Goal: Check status: Check status

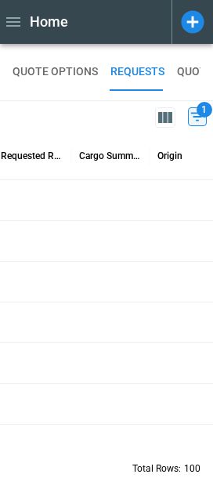
scroll to position [274, 0]
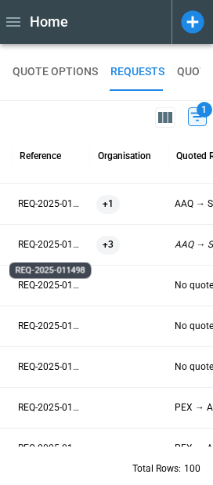
click at [41, 241] on p "REQ-2025-011498" at bounding box center [51, 244] width 66 height 13
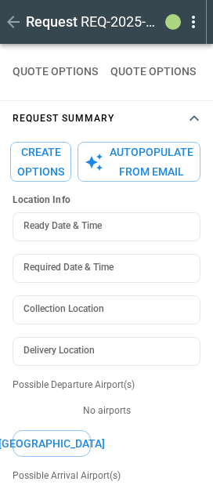
type textarea "*"
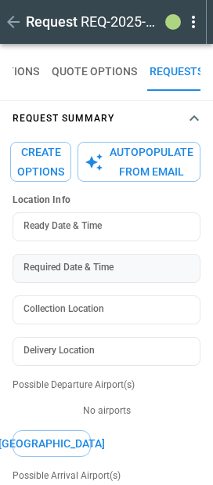
type input "**********"
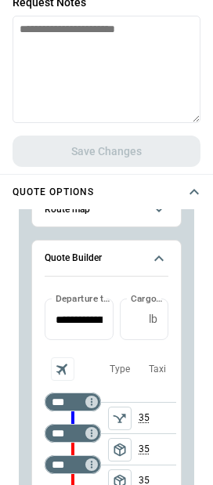
click at [198, 192] on icon "button" at bounding box center [194, 191] width 19 height 19
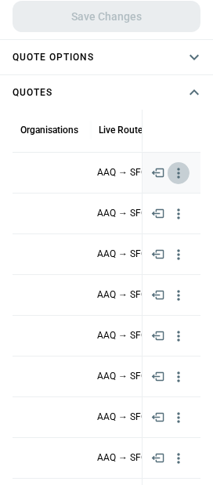
click at [178, 178] on icon "button" at bounding box center [178, 173] width 2 height 10
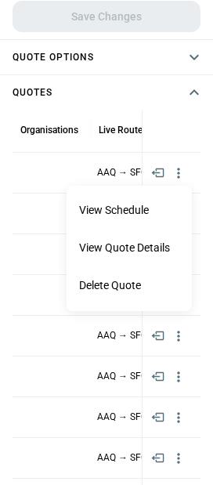
click at [134, 244] on li "View Quote Details" at bounding box center [129, 248] width 125 height 38
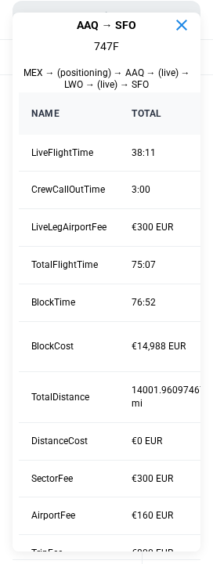
type textarea "*"
click at [186, 30] on icon "button" at bounding box center [181, 25] width 11 height 11
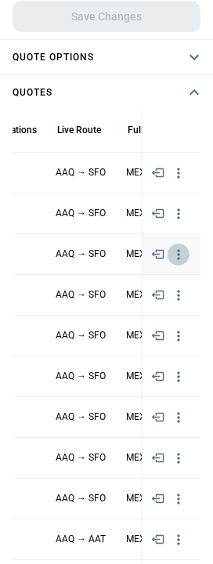
click at [179, 252] on icon "button" at bounding box center [179, 255] width 16 height 16
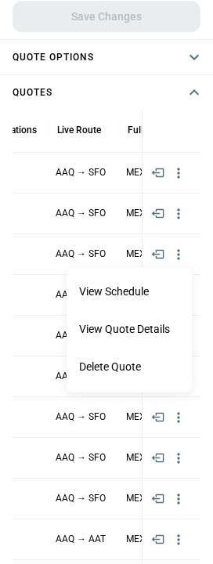
click at [142, 329] on li "View Quote Details" at bounding box center [129, 330] width 125 height 38
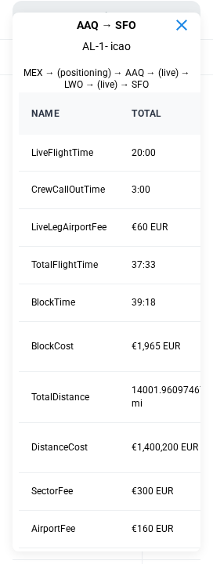
click at [179, 23] on icon "button" at bounding box center [181, 25] width 11 height 11
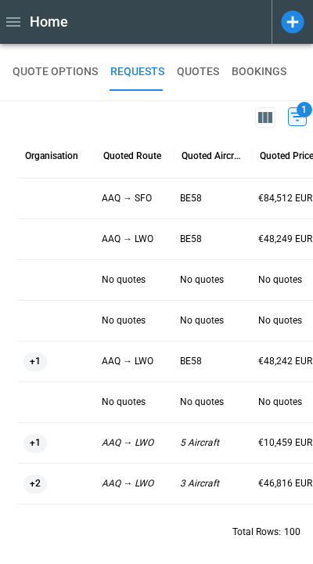
scroll to position [0, 557]
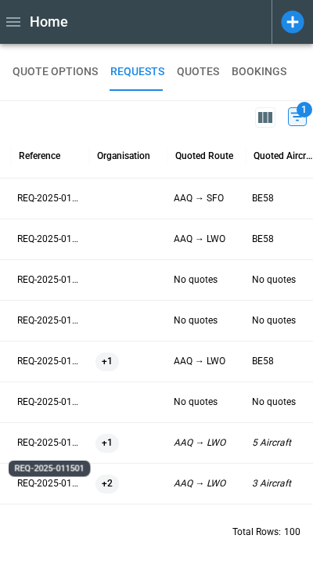
click at [43, 449] on p "REQ-2025-011501" at bounding box center [50, 442] width 66 height 13
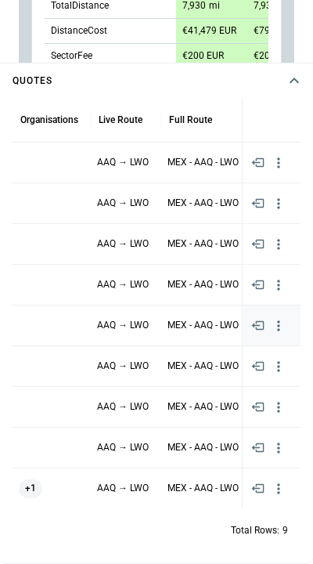
click at [212, 323] on icon "button" at bounding box center [279, 326] width 16 height 16
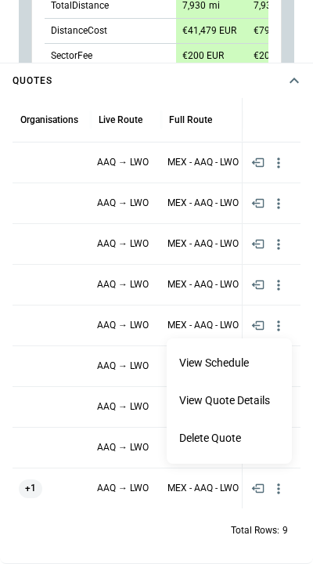
click at [212, 394] on li "View Quote Details" at bounding box center [229, 401] width 125 height 38
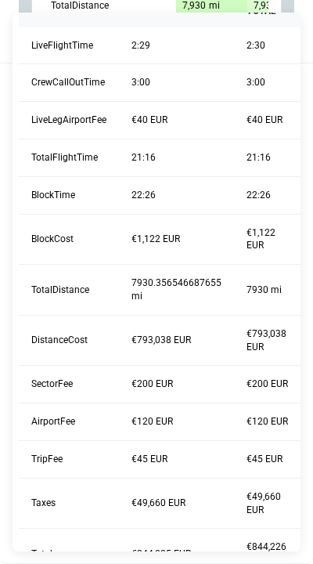
type textarea "*"
